Goal: Register for event/course

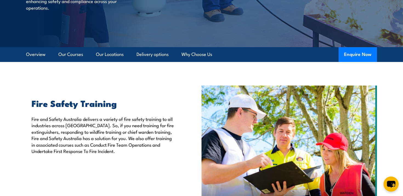
scroll to position [111, 0]
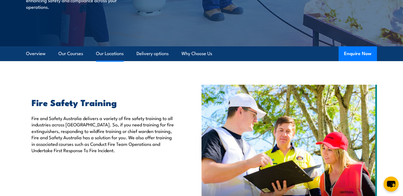
click at [117, 58] on link "Our Locations" at bounding box center [110, 53] width 28 height 15
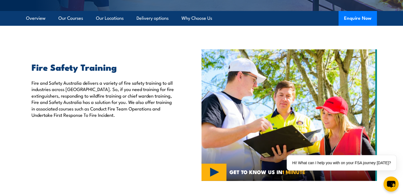
scroll to position [134, 0]
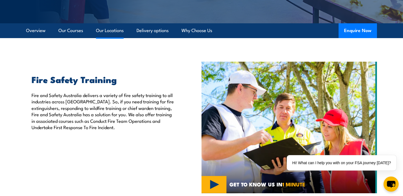
click at [115, 32] on link "Our Locations" at bounding box center [110, 30] width 28 height 15
click at [120, 30] on link "Our Locations" at bounding box center [110, 30] width 28 height 15
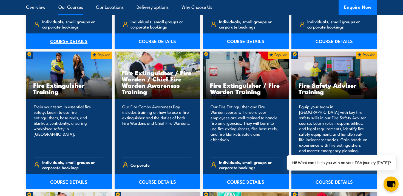
scroll to position [555, 0]
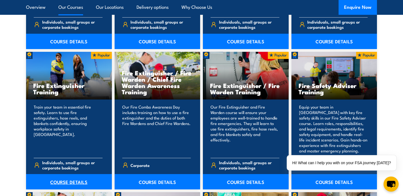
click at [64, 182] on link "COURSE DETAILS" at bounding box center [69, 181] width 86 height 15
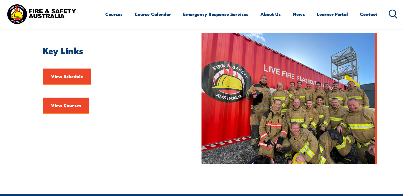
scroll to position [147, 0]
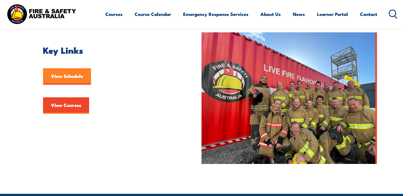
click at [67, 81] on link "View Schedule" at bounding box center [67, 76] width 48 height 16
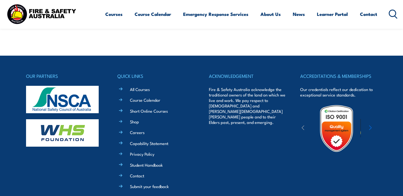
scroll to position [330, 0]
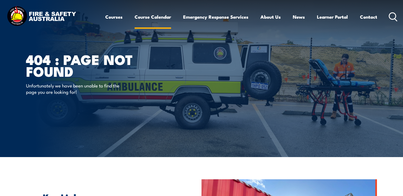
click at [164, 19] on link "Course Calendar" at bounding box center [153, 17] width 36 height 15
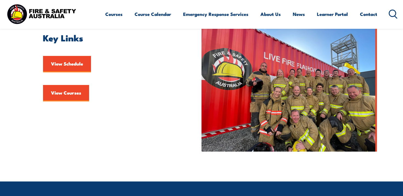
scroll to position [160, 0]
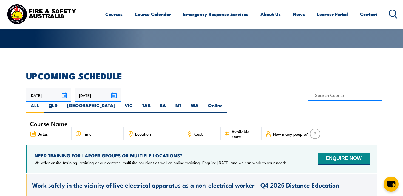
scroll to position [109, 0]
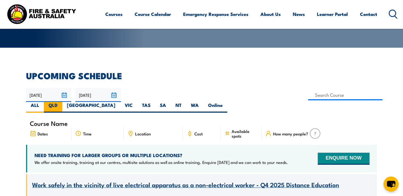
click at [62, 102] on label "QLD" at bounding box center [53, 107] width 18 height 11
click at [61, 102] on input "QLD" at bounding box center [60, 104] width 4 height 4
radio input "true"
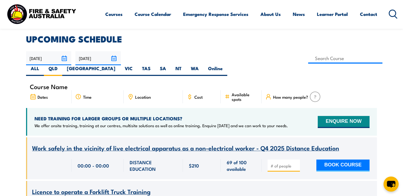
scroll to position [174, 0]
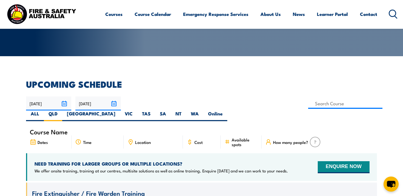
scroll to position [101, 0]
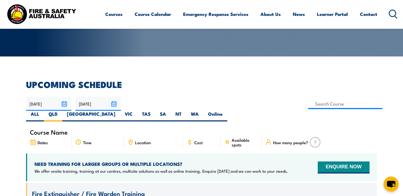
click at [53, 130] on span "Course Name" at bounding box center [49, 132] width 38 height 5
click at [308, 105] on input at bounding box center [345, 103] width 74 height 11
type input "Fire Extinguisher Training"
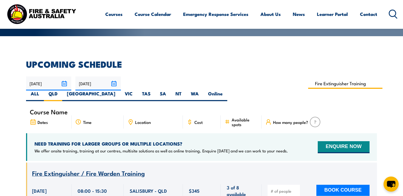
scroll to position [121, 0]
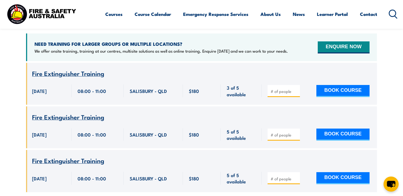
scroll to position [220, 0]
